Goal: Task Accomplishment & Management: Manage account settings

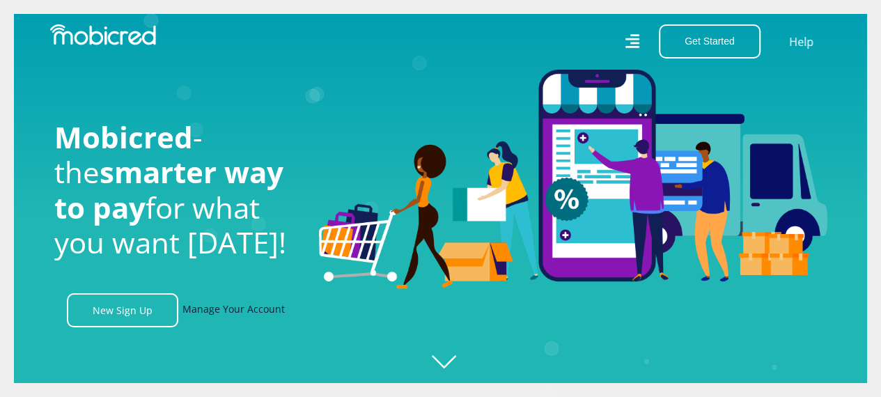
scroll to position [0, 1786]
click at [248, 311] on link "Manage Your Account" at bounding box center [233, 310] width 102 height 34
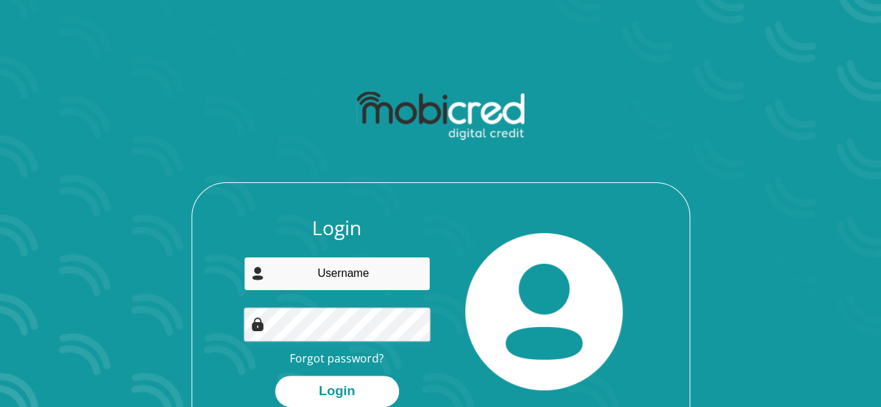
type input "[EMAIL_ADDRESS][PERSON_NAME][DOMAIN_NAME]"
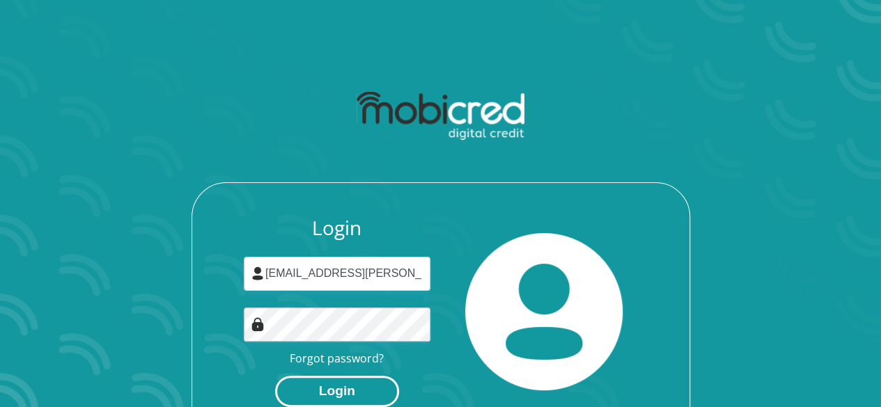
click at [369, 391] on button "Login" at bounding box center [337, 391] width 124 height 31
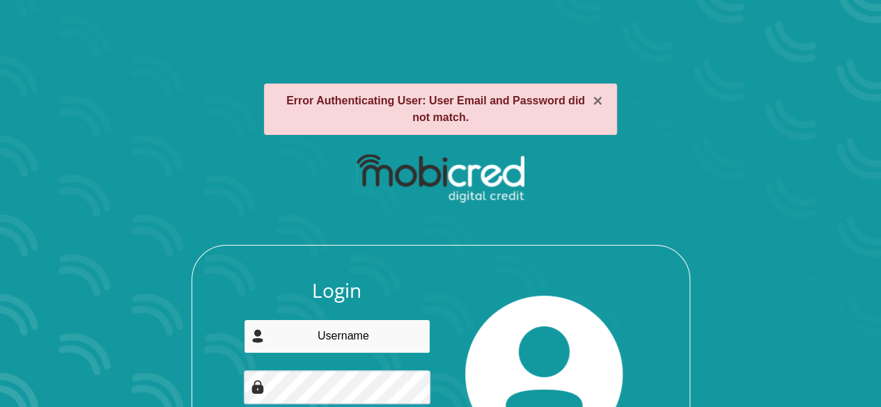
type input "cupido.carmen@gmail.com"
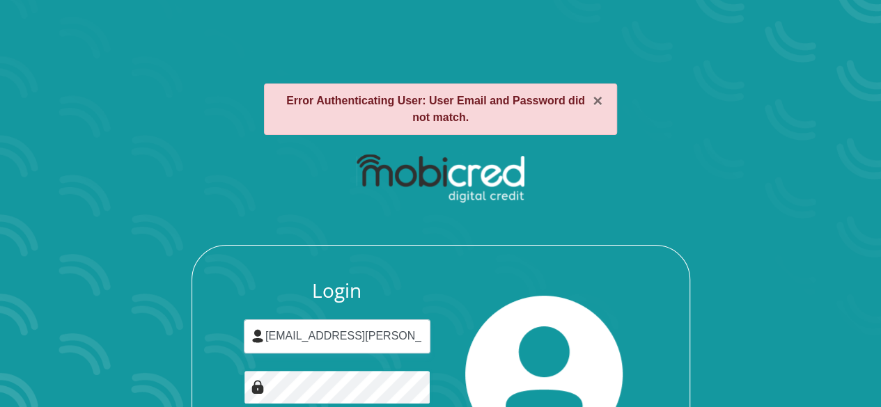
scroll to position [0, 28440]
click at [170, 385] on div "Login cupido.carmen@gmail.com Forgot password? Login" at bounding box center [441, 325] width 748 height 358
click at [0, 372] on section "× Error Authenticating User: User Email and Password did not match. Login cupid…" at bounding box center [440, 203] width 881 height 407
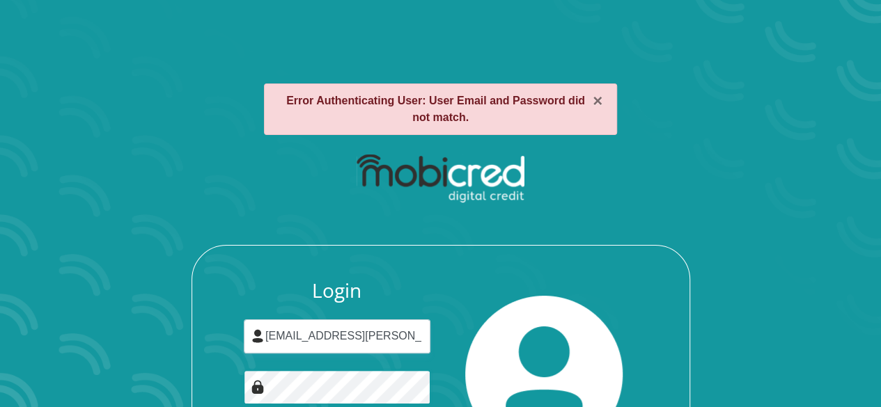
click at [0, 334] on section "× Error Authenticating User: User Email and Password did not match. Login cupid…" at bounding box center [440, 203] width 881 height 407
click at [0, 370] on section "× Error Authenticating User: User Email and Password did not match. Login cupid…" at bounding box center [440, 203] width 881 height 407
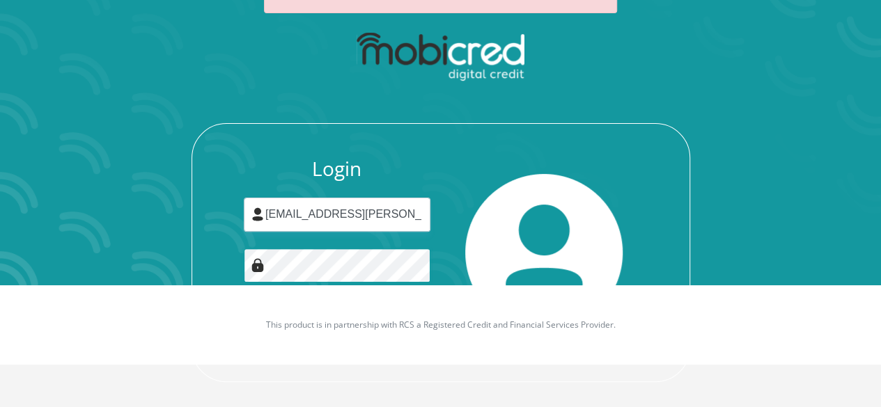
click at [275, 317] on button "Login" at bounding box center [337, 332] width 124 height 31
click at [437, 275] on div "Login cupido.carmen@gmail.com Forgot password? Processing" at bounding box center [337, 252] width 208 height 191
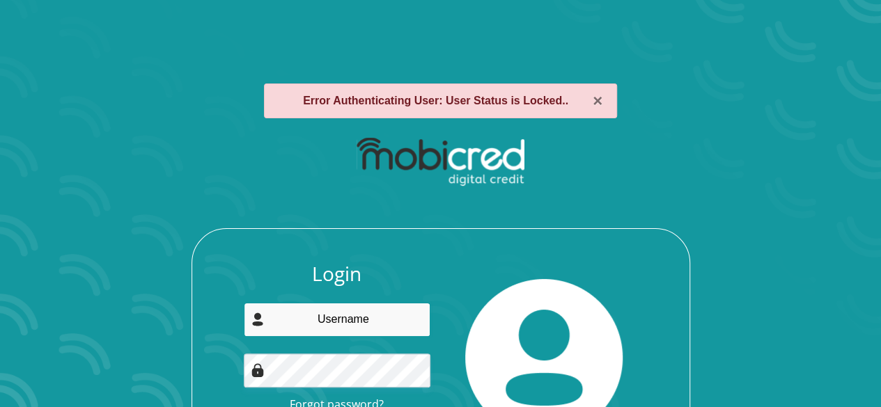
type input "[EMAIL_ADDRESS][PERSON_NAME][DOMAIN_NAME]"
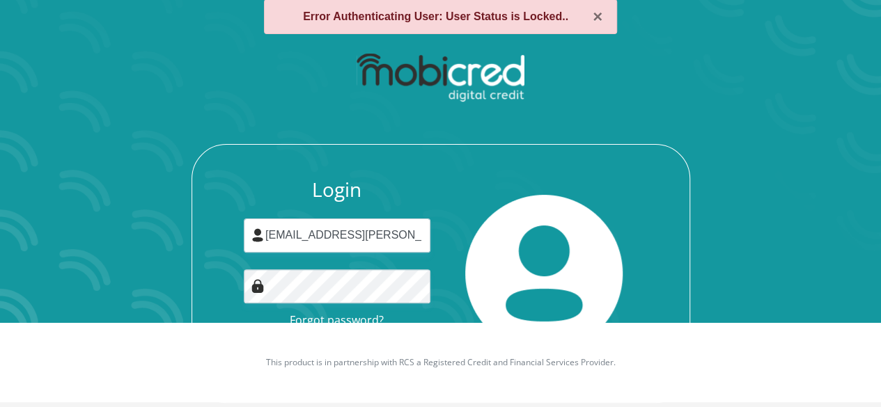
scroll to position [88, 0]
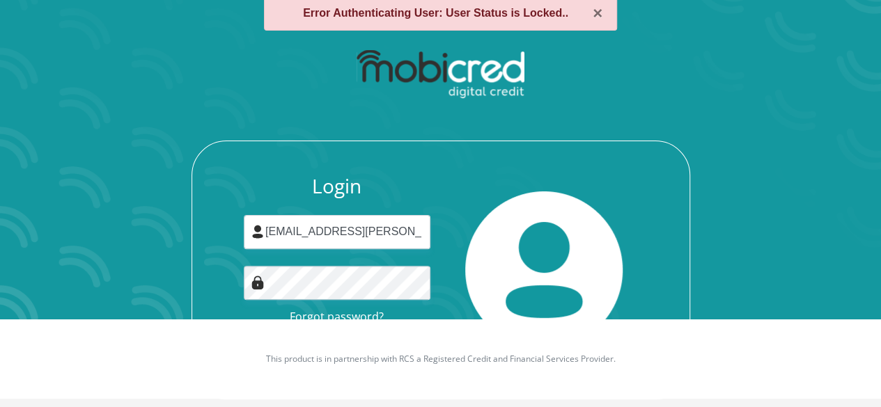
click at [332, 315] on link "Forgot password?" at bounding box center [337, 316] width 94 height 15
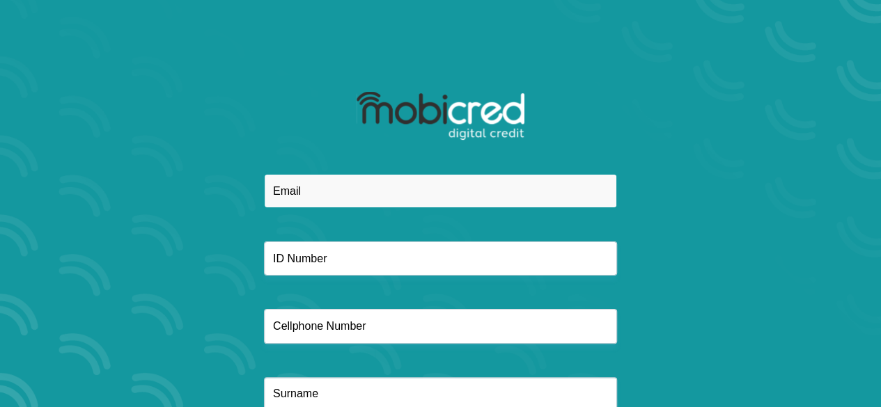
click at [345, 192] on input "email" at bounding box center [440, 191] width 353 height 34
type input "cupido.carmen@gmail.com"
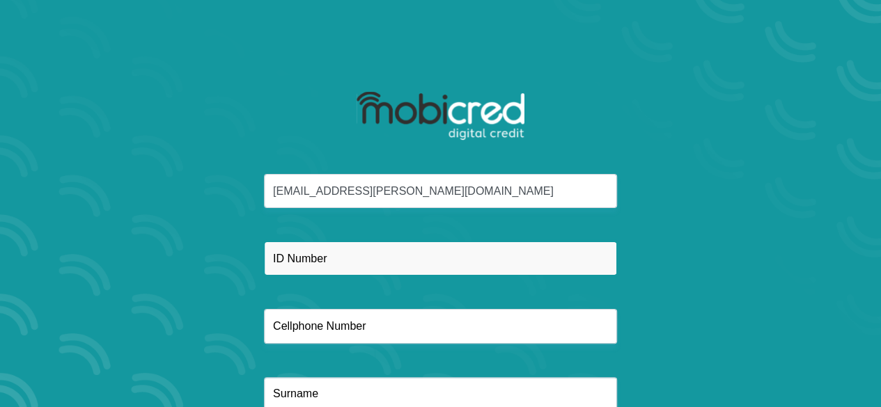
click at [368, 264] on input "text" at bounding box center [440, 259] width 353 height 34
type input "7407030161087"
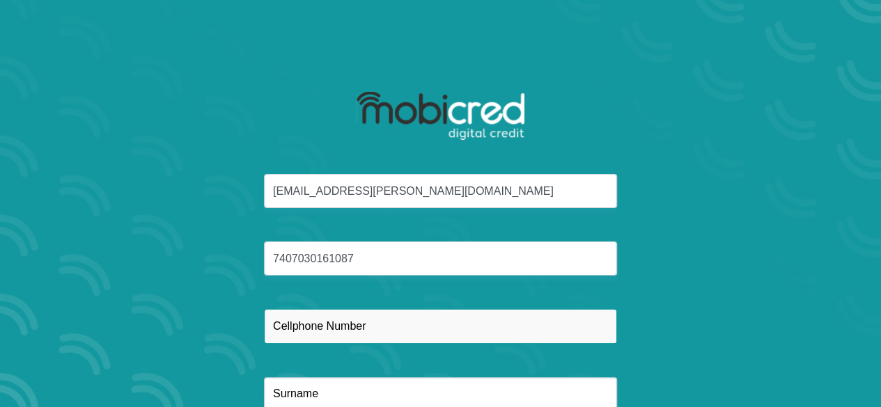
click at [347, 331] on input "text" at bounding box center [440, 326] width 353 height 34
type input "0761220131"
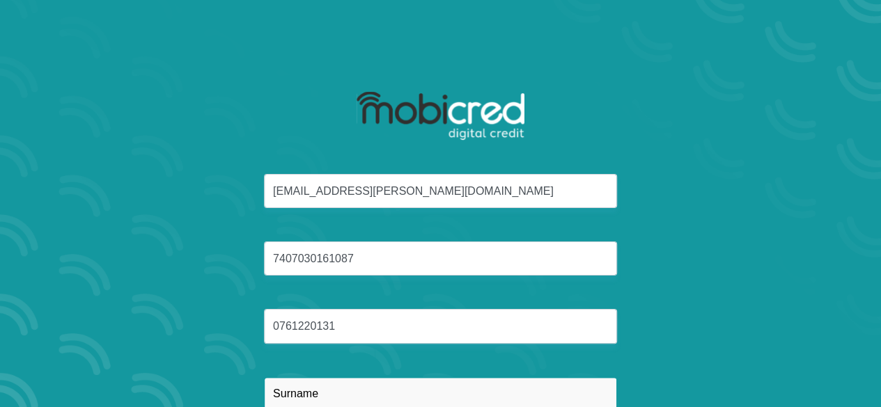
type input "Cupido"
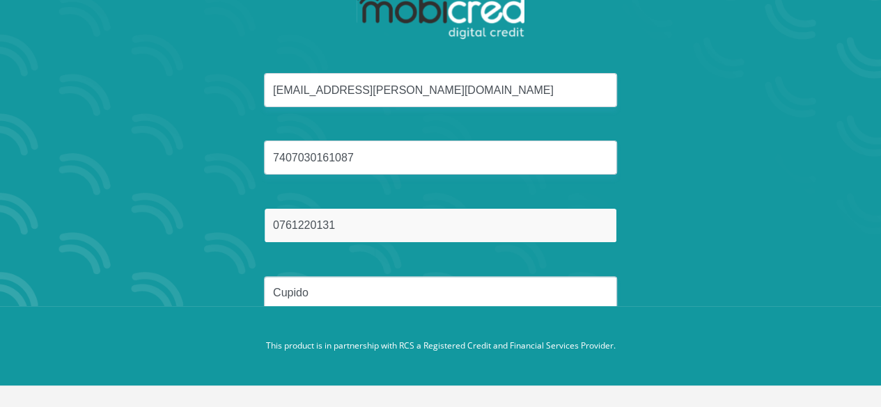
scroll to position [101, 0]
click at [317, 344] on button "Reset Password" at bounding box center [440, 359] width 247 height 31
